Goal: Task Accomplishment & Management: Use online tool/utility

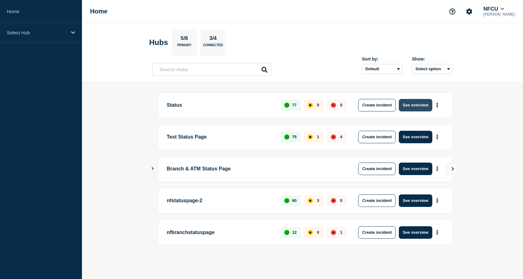
click at [404, 108] on button "See overview" at bounding box center [414, 105] width 33 height 13
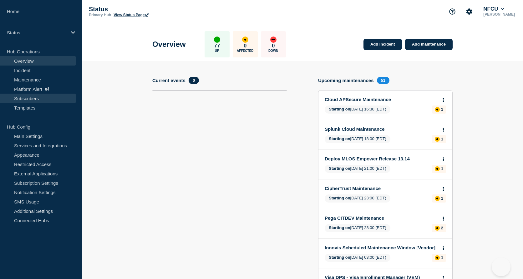
click at [23, 98] on link "Subscribers" at bounding box center [38, 98] width 76 height 9
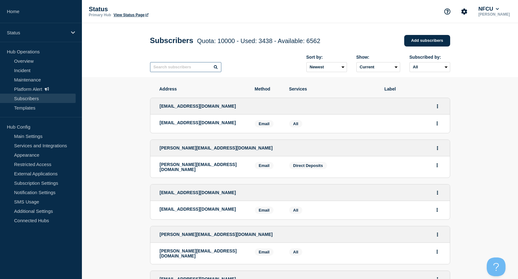
click at [171, 69] on input "text" at bounding box center [185, 67] width 71 height 10
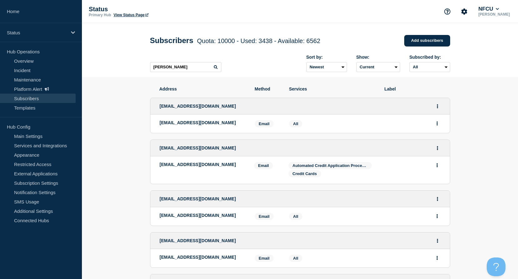
drag, startPoint x: 158, startPoint y: 200, endPoint x: 234, endPoint y: 202, distance: 76.6
click at [234, 202] on div "stephanie_davis@navyfederal.org" at bounding box center [299, 199] width 299 height 17
copy span "stephanie_davis@navyfederal.org"
click at [186, 66] on input "stephani" at bounding box center [185, 67] width 71 height 10
type input "stephani davis"
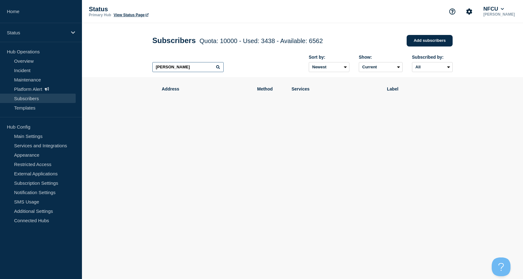
drag, startPoint x: 185, startPoint y: 65, endPoint x: 111, endPoint y: 61, distance: 74.5
click at [111, 61] on header "Subscribers Quota: 10000 - Used: 3438 - Available: 6562 Quota Used Available 10…" at bounding box center [302, 50] width 441 height 54
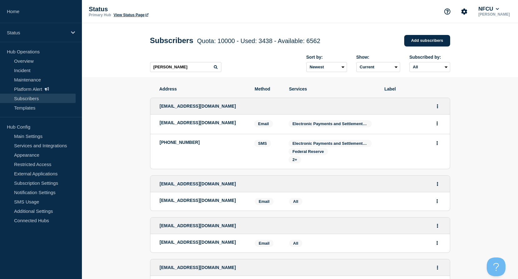
click at [215, 68] on icon at bounding box center [216, 67] width 4 height 4
drag, startPoint x: 182, startPoint y: 63, endPoint x: 147, endPoint y: 60, distance: 34.9
click at [136, 61] on header "Subscribers Quota: 10000 - Used: 3438 - Available: 6562 Quota Used Available 10…" at bounding box center [300, 50] width 436 height 54
drag, startPoint x: 168, startPoint y: 67, endPoint x: 129, endPoint y: 63, distance: 39.9
click at [129, 63] on header "Subscribers Quota: 10000 - Used: 3438 - Available: 6562 Quota Used Available 10…" at bounding box center [300, 50] width 436 height 54
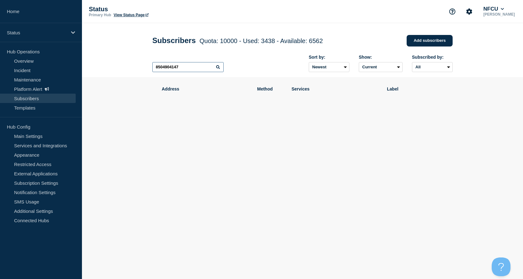
type input "8504904147"
drag, startPoint x: 188, startPoint y: 68, endPoint x: 133, endPoint y: 58, distance: 56.3
click at [133, 58] on header "Subscribers Quota: 10000 - Used: 3438 - Available: 6562 Quota Used Available 10…" at bounding box center [302, 50] width 441 height 54
click at [187, 65] on input "8504904147" at bounding box center [187, 67] width 71 height 10
drag, startPoint x: 189, startPoint y: 65, endPoint x: 129, endPoint y: 61, distance: 60.5
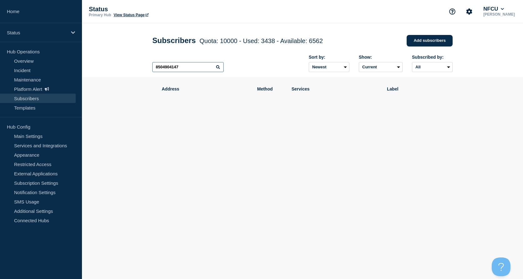
click at [130, 62] on header "Subscribers Quota: 10000 - Used: 3438 - Available: 6562 Quota Used Available 10…" at bounding box center [302, 50] width 441 height 54
